Goal: Check status: Check status

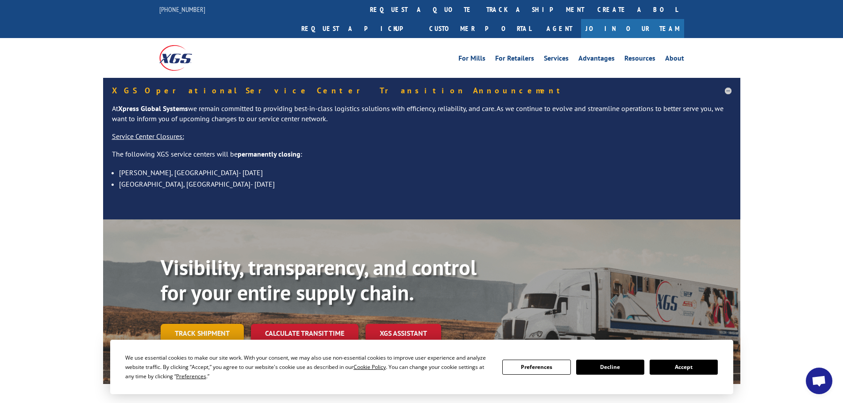
click at [196, 324] on link "Track shipment" at bounding box center [202, 333] width 83 height 19
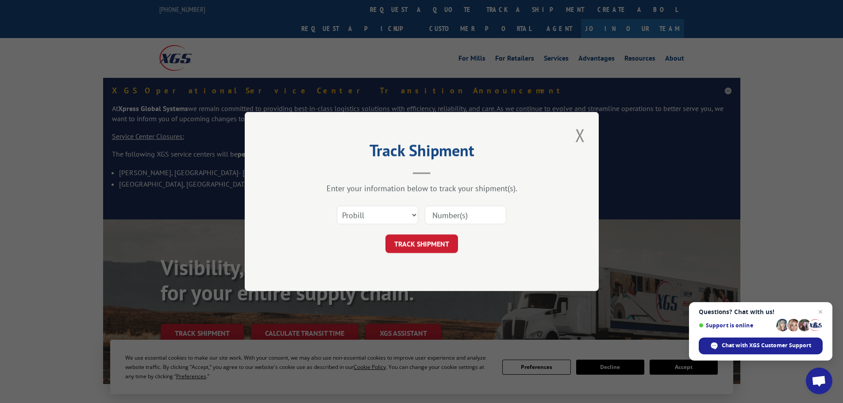
click at [436, 214] on input at bounding box center [465, 215] width 81 height 19
paste input "898361250811"
type input "898361250811"
click at [421, 246] on button "TRACK SHIPMENT" at bounding box center [421, 243] width 73 height 19
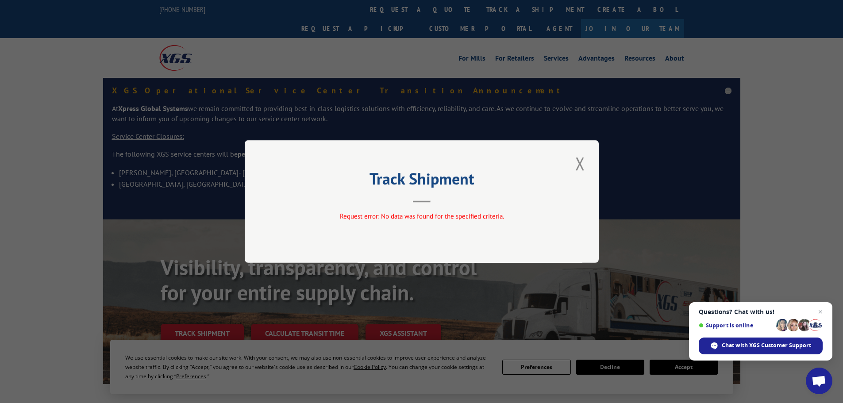
click at [577, 164] on button "Close modal" at bounding box center [579, 163] width 15 height 24
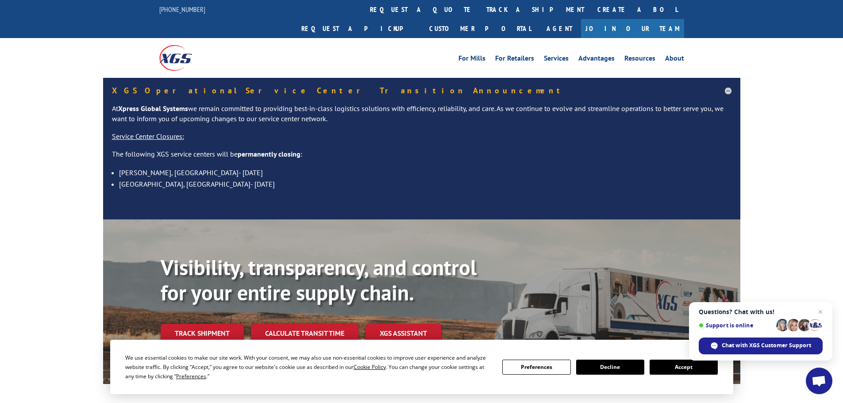
drag, startPoint x: 210, startPoint y: 318, endPoint x: 217, endPoint y: 311, distance: 9.7
click at [211, 324] on link "Track shipment" at bounding box center [202, 333] width 83 height 19
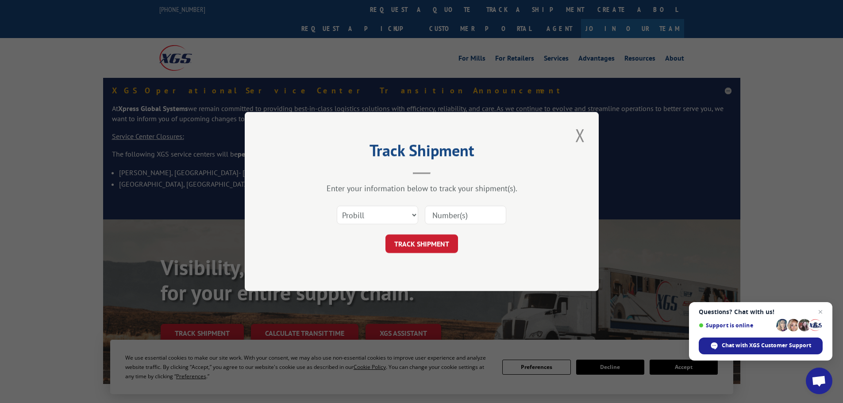
click at [449, 215] on input at bounding box center [465, 215] width 81 height 19
paste input "898361250811"
type input "898361250811"
click at [436, 246] on button "TRACK SHIPMENT" at bounding box center [421, 243] width 73 height 19
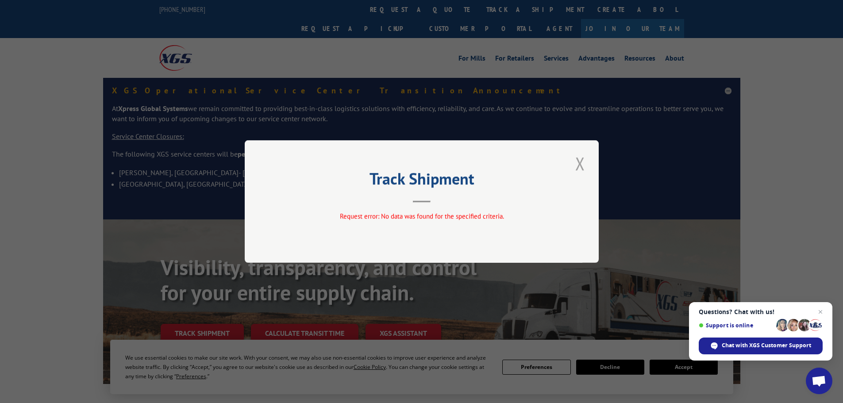
click at [582, 160] on button "Close modal" at bounding box center [579, 163] width 15 height 24
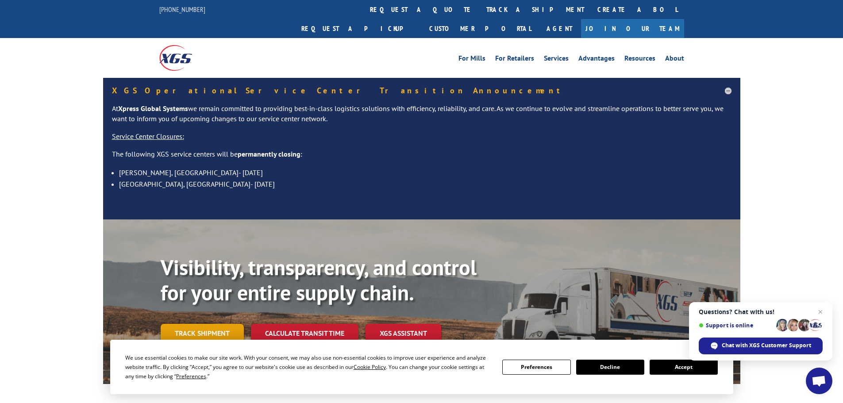
click at [210, 324] on link "Track shipment" at bounding box center [202, 333] width 83 height 19
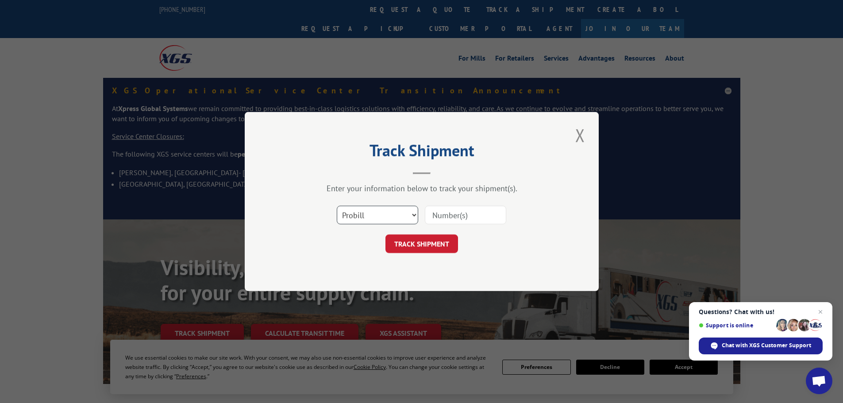
click at [409, 219] on select "Select category... Probill BOL PO" at bounding box center [377, 215] width 81 height 19
select select "po"
click at [337, 206] on select "Select category... Probill BOL PO" at bounding box center [377, 215] width 81 height 19
click at [442, 209] on input at bounding box center [465, 215] width 81 height 19
paste input "64534481"
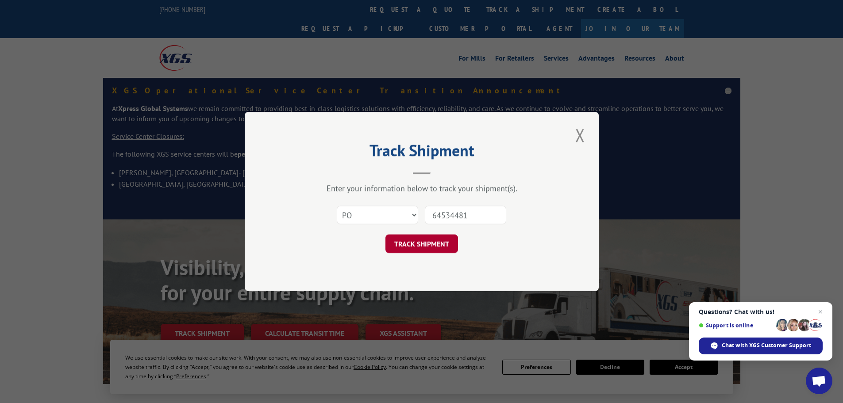
type input "64534481"
click at [427, 242] on button "TRACK SHIPMENT" at bounding box center [421, 243] width 73 height 19
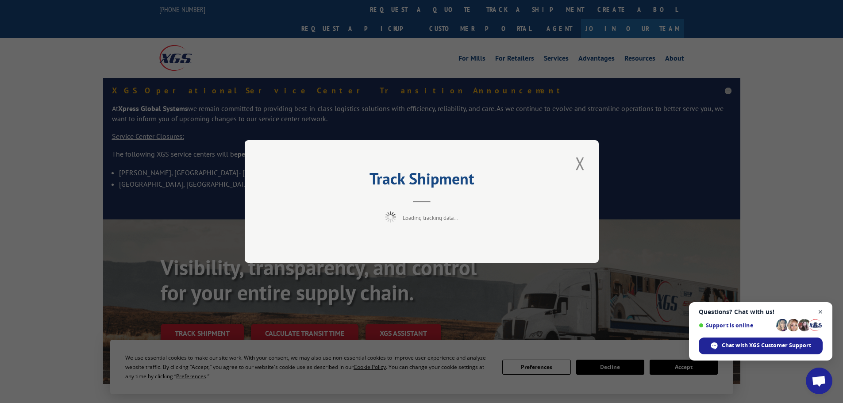
click at [819, 311] on span "Open chat" at bounding box center [820, 312] width 11 height 11
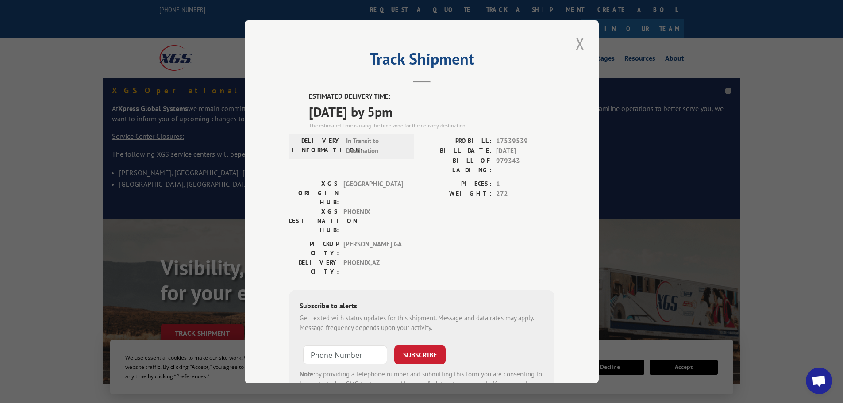
click at [580, 39] on button "Close modal" at bounding box center [579, 43] width 15 height 24
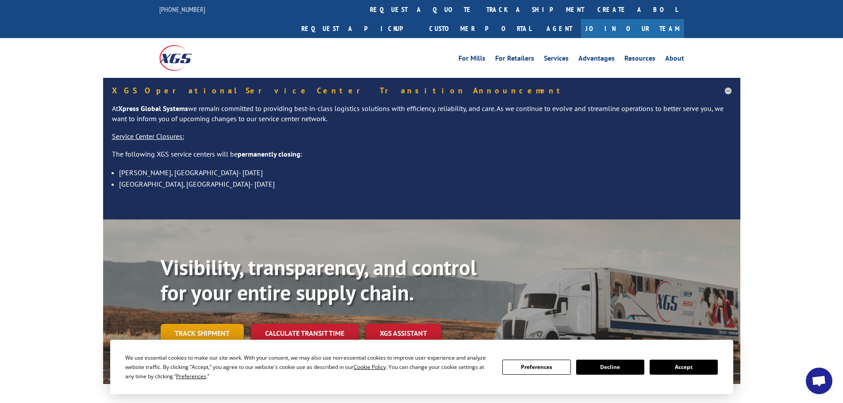
click at [213, 324] on link "Track shipment" at bounding box center [202, 333] width 83 height 19
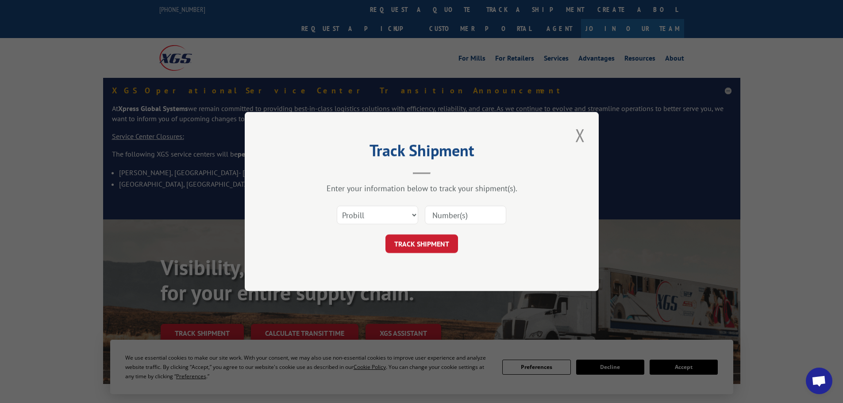
click at [461, 218] on input at bounding box center [465, 215] width 81 height 19
paste input "17225502"
type input "17225502"
click at [416, 243] on button "TRACK SHIPMENT" at bounding box center [421, 243] width 73 height 19
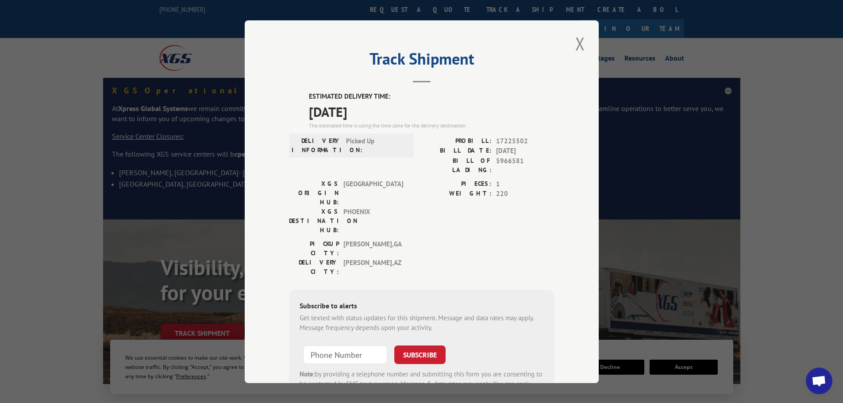
drag, startPoint x: 578, startPoint y: 37, endPoint x: 471, endPoint y: 164, distance: 166.4
click at [575, 44] on button "Close modal" at bounding box center [579, 43] width 15 height 24
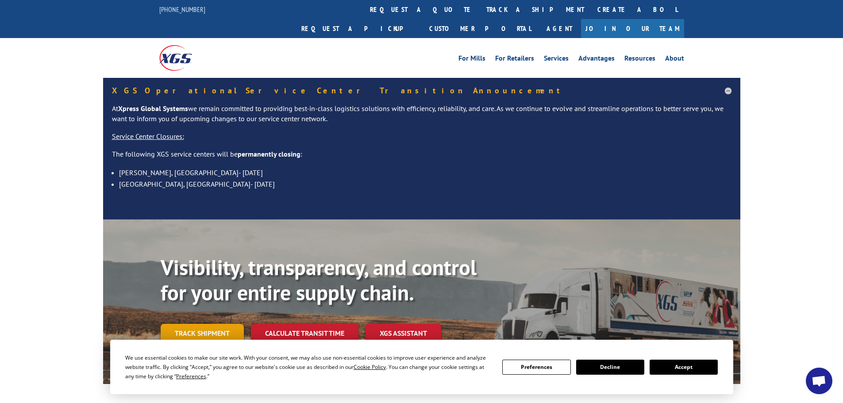
click at [200, 324] on link "Track shipment" at bounding box center [202, 333] width 83 height 19
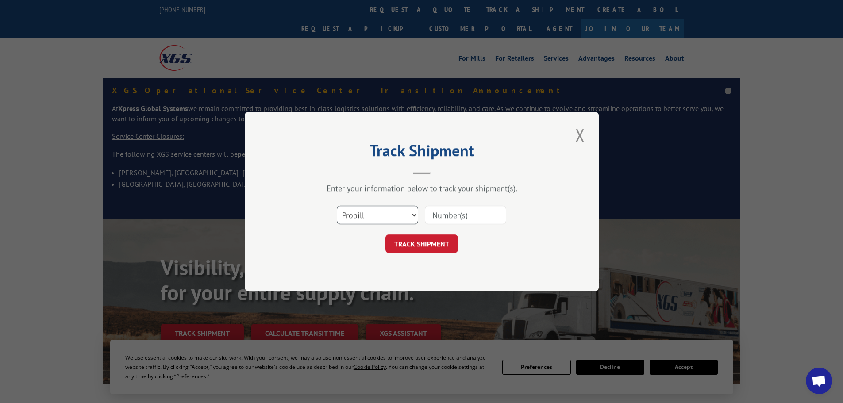
drag, startPoint x: 381, startPoint y: 211, endPoint x: 361, endPoint y: 205, distance: 20.6
click at [381, 211] on select "Select category... Probill BOL PO" at bounding box center [377, 215] width 81 height 19
select select "po"
click at [337, 206] on select "Select category... Probill BOL PO" at bounding box center [377, 215] width 81 height 19
click at [443, 219] on input at bounding box center [465, 215] width 81 height 19
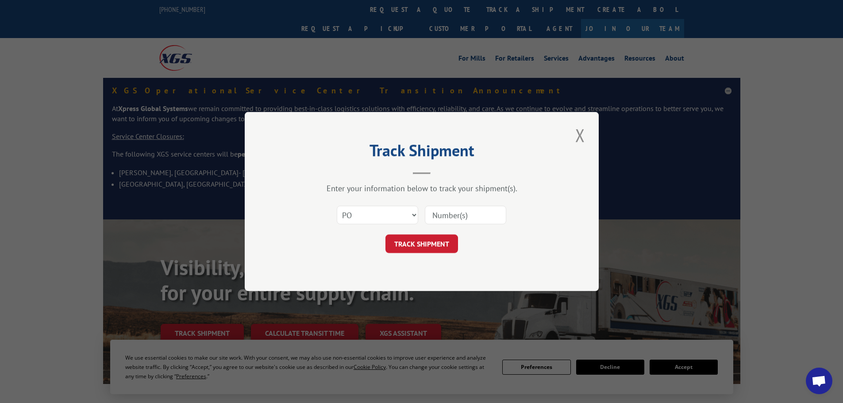
paste input "64534488"
type input "64534488"
click at [424, 244] on button "TRACK SHIPMENT" at bounding box center [421, 243] width 73 height 19
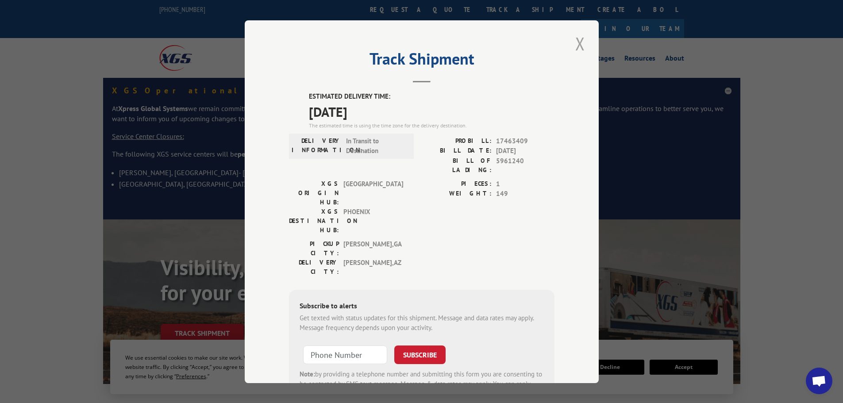
click at [572, 42] on button "Close modal" at bounding box center [579, 43] width 15 height 24
